Goal: Task Accomplishment & Management: Manage account settings

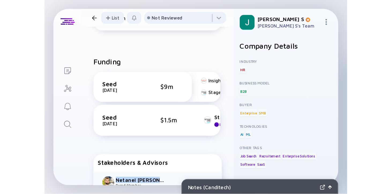
scroll to position [155, 0]
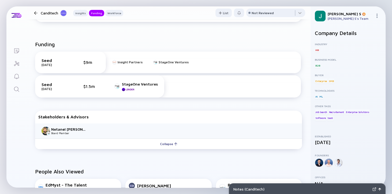
click at [378, 13] on div "[PERSON_NAME] S [PERSON_NAME] S's Team" at bounding box center [347, 15] width 75 height 19
click at [377, 15] on img at bounding box center [376, 16] width 4 height 4
click at [354, 62] on div "Settings" at bounding box center [358, 64] width 35 height 11
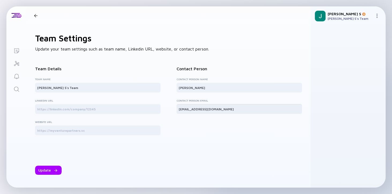
click at [199, 107] on input "[EMAIL_ADDRESS][DOMAIN_NAME]" at bounding box center [239, 109] width 121 height 5
click at [212, 109] on input "[EMAIL_ADDRESS][DOMAIN_NAME]" at bounding box center [239, 109] width 121 height 5
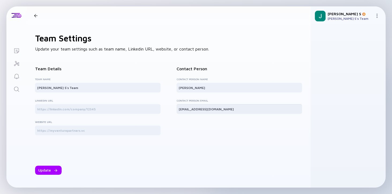
click at [212, 109] on input "[EMAIL_ADDRESS][DOMAIN_NAME]" at bounding box center [239, 109] width 121 height 5
click at [214, 107] on input "[EMAIL_ADDRESS][DOMAIN_NAME]" at bounding box center [239, 109] width 121 height 5
click at [266, 138] on div "Update" at bounding box center [168, 156] width 267 height 37
click at [203, 109] on input "[EMAIL_ADDRESS][DOMAIN_NAME]" at bounding box center [239, 109] width 121 height 5
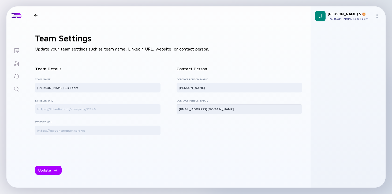
click at [203, 109] on input "[EMAIL_ADDRESS][DOMAIN_NAME]" at bounding box center [239, 109] width 121 height 5
